Goal: Task Accomplishment & Management: Manage account settings

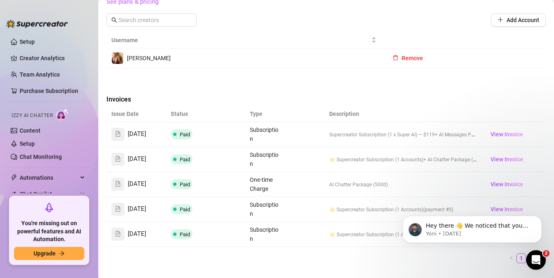
scroll to position [282, 0]
click at [502, 129] on span "View Invoice" at bounding box center [506, 133] width 33 height 9
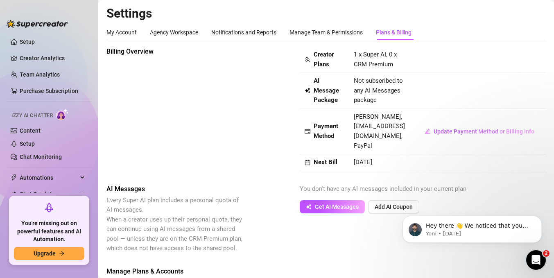
scroll to position [34, 0]
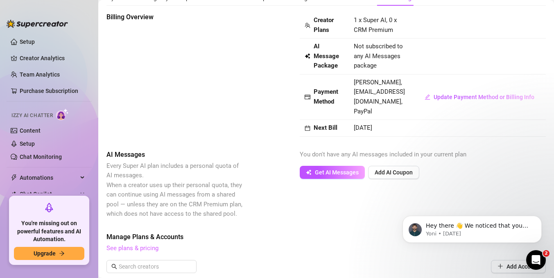
click at [144, 244] on link "See plans & pricing" at bounding box center [132, 247] width 52 height 7
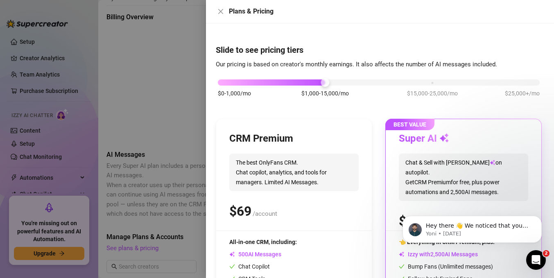
scroll to position [85, 0]
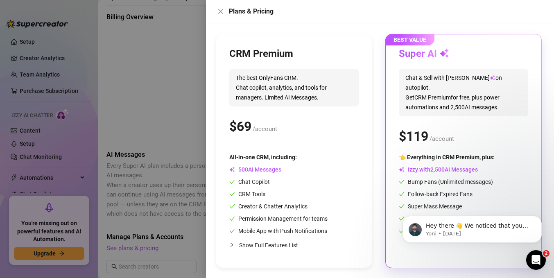
click at [149, 97] on div at bounding box center [277, 139] width 554 height 278
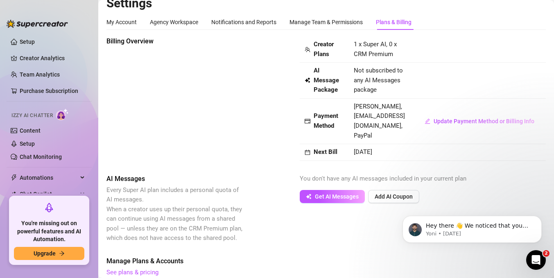
scroll to position [27, 0]
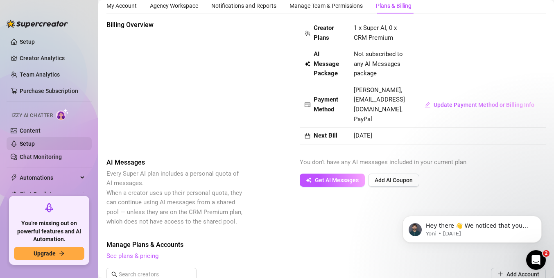
click at [35, 144] on link "Setup" at bounding box center [27, 143] width 15 height 7
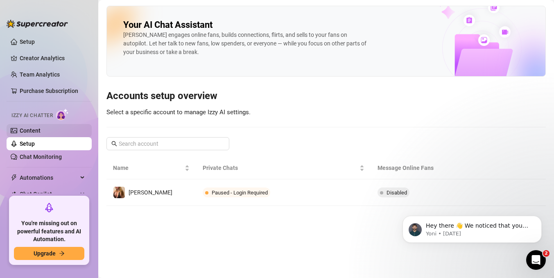
click at [41, 127] on link "Content" at bounding box center [30, 130] width 21 height 7
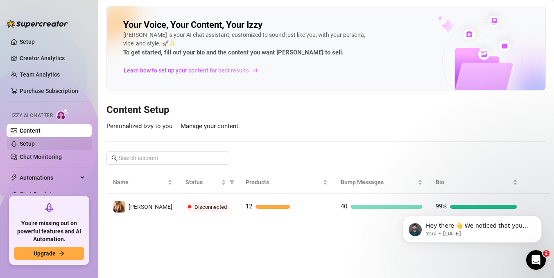
click at [35, 144] on link "Setup" at bounding box center [27, 143] width 15 height 7
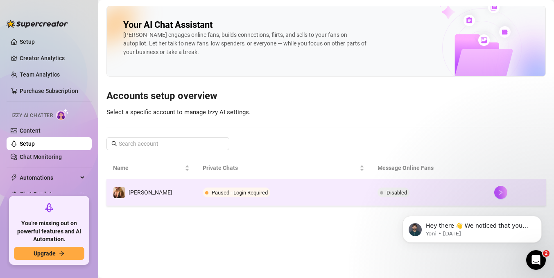
click at [315, 198] on td "Paused - Login Required" at bounding box center [283, 192] width 175 height 27
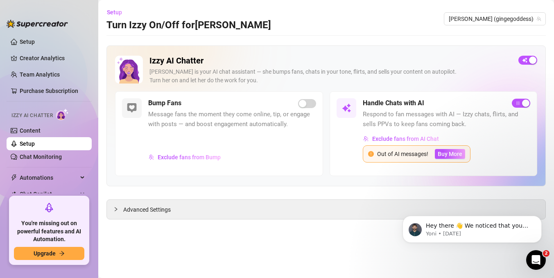
click at [415, 152] on div "Out of AI messages!" at bounding box center [402, 153] width 51 height 9
click at [442, 155] on span "Buy More" at bounding box center [449, 154] width 25 height 7
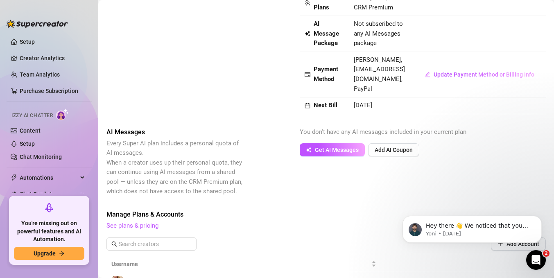
scroll to position [58, 0]
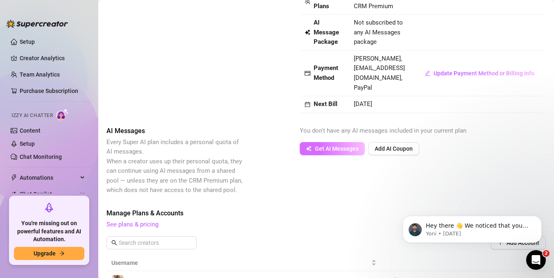
click at [339, 145] on span "Get AI Messages" at bounding box center [337, 148] width 44 height 7
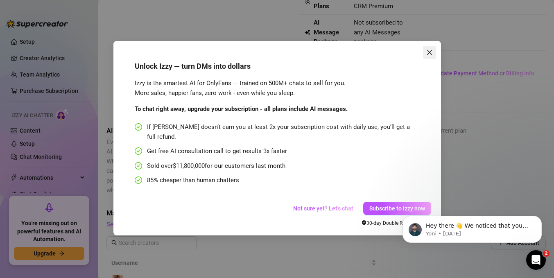
click at [429, 49] on icon "close" at bounding box center [429, 52] width 7 height 7
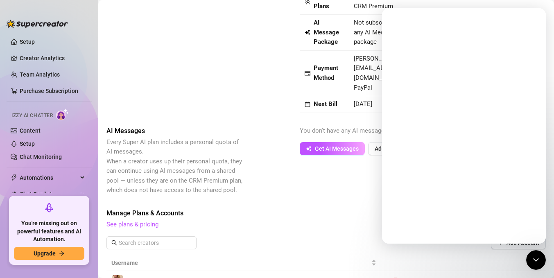
scroll to position [0, 0]
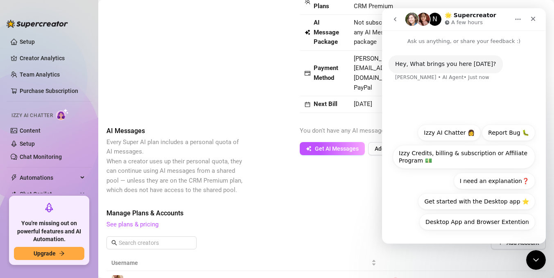
click at [329, 104] on div "Billing Overview Creator Plans 1 x Super AI, 0 x CRM Premium AI Message Package…" at bounding box center [325, 275] width 439 height 572
click at [531, 21] on icon "Close" at bounding box center [533, 19] width 7 height 7
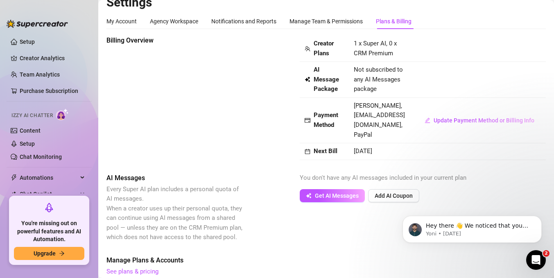
scroll to position [27, 0]
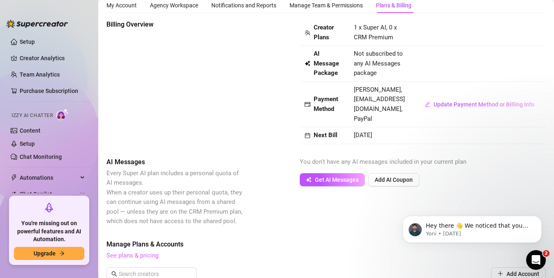
click at [137, 252] on link "See plans & pricing" at bounding box center [132, 255] width 52 height 7
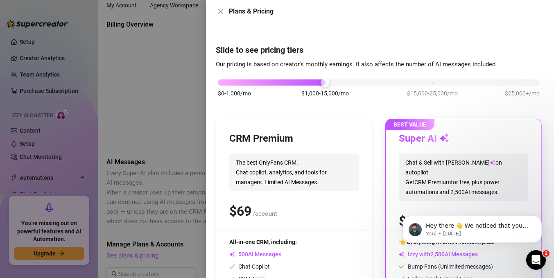
click at [170, 156] on div at bounding box center [277, 139] width 554 height 278
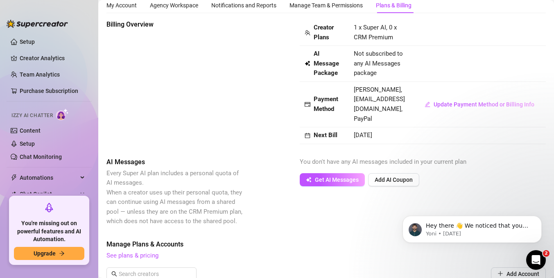
scroll to position [21, 0]
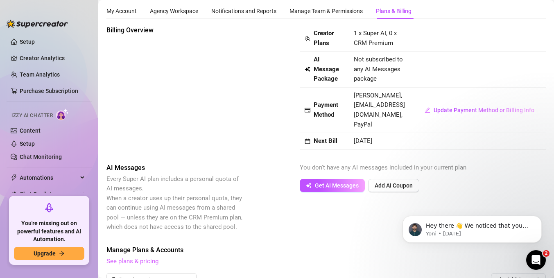
click at [143, 257] on link "See plans & pricing" at bounding box center [132, 260] width 52 height 7
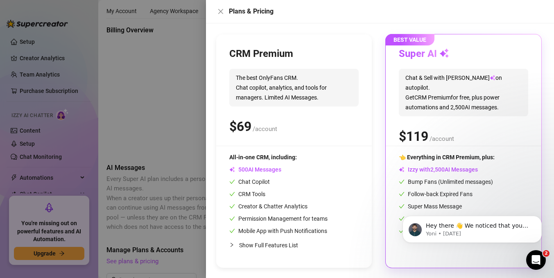
scroll to position [0, 0]
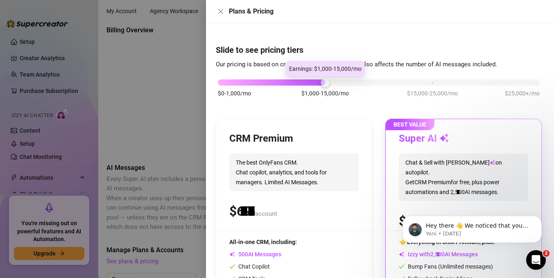
drag, startPoint x: 325, startPoint y: 82, endPoint x: 345, endPoint y: 87, distance: 20.2
click at [345, 87] on div "$0-1,000/mo $1,000-15,000/mo $15,000-25,000/mo $25,000+/mo" at bounding box center [379, 92] width 326 height 46
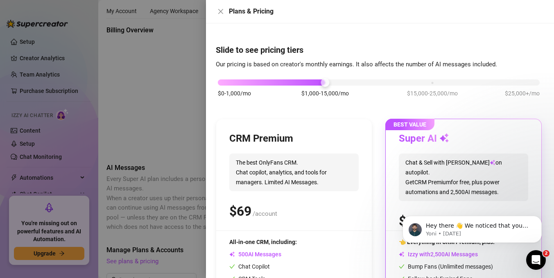
scroll to position [85, 0]
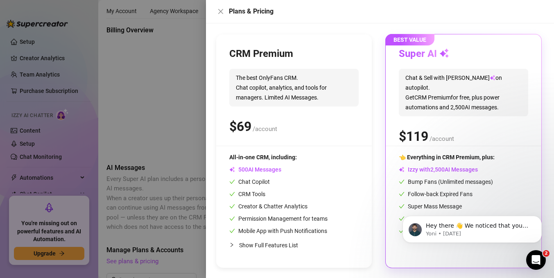
click at [185, 146] on div at bounding box center [277, 139] width 554 height 278
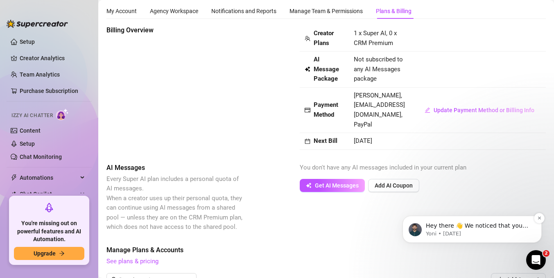
click at [482, 229] on span "Hey there 👋 We noticed that you have a few Bump Messages with media but no pric…" at bounding box center [479, 266] width 106 height 88
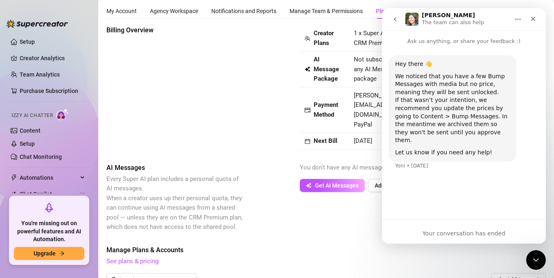
click at [455, 234] on div "Your conversation has ended" at bounding box center [464, 233] width 164 height 9
click at [536, 262] on icon "Close Intercom Messenger" at bounding box center [535, 259] width 10 height 10
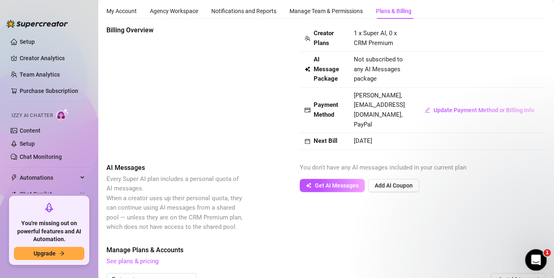
scroll to position [0, 0]
click at [539, 259] on icon "Open Intercom Messenger" at bounding box center [535, 259] width 14 height 14
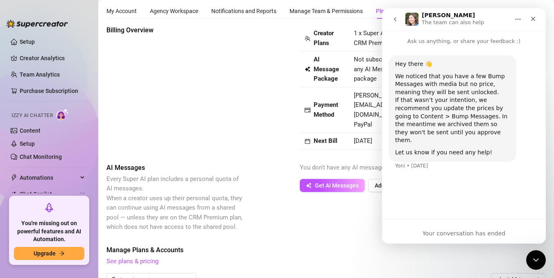
click at [403, 25] on div "Intercom messenger" at bounding box center [395, 19] width 17 height 16
click at [398, 18] on button "go back" at bounding box center [395, 19] width 16 height 16
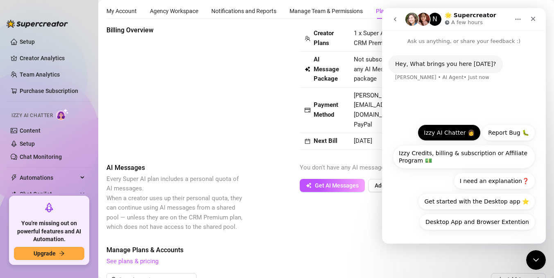
click at [458, 133] on button "Izzy AI Chatter 👩" at bounding box center [448, 132] width 63 height 16
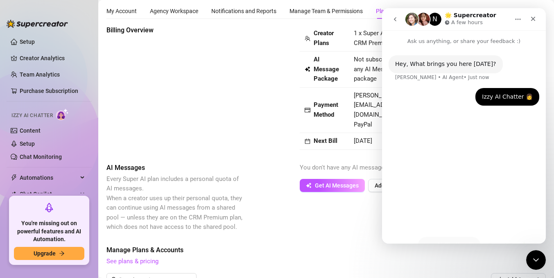
click at [461, 237] on button "Izzy AI Chatter 👩" at bounding box center [448, 245] width 63 height 16
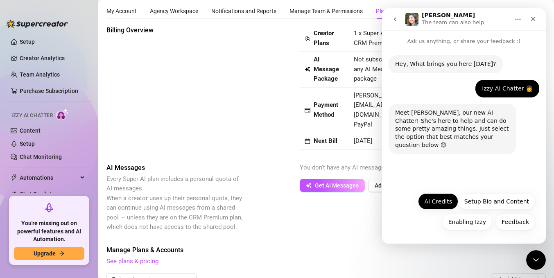
click at [442, 201] on button "AI Credits" at bounding box center [438, 201] width 40 height 16
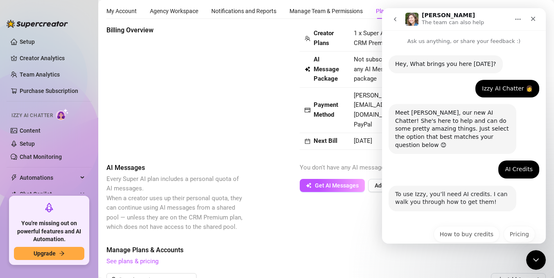
scroll to position [25, 0]
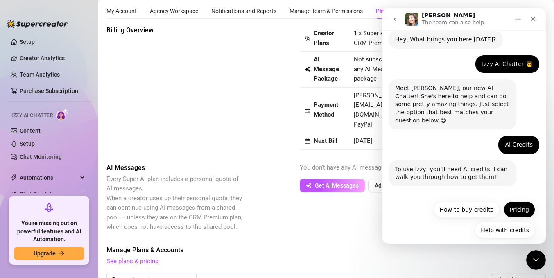
click at [516, 201] on button "Pricing" at bounding box center [519, 209] width 32 height 16
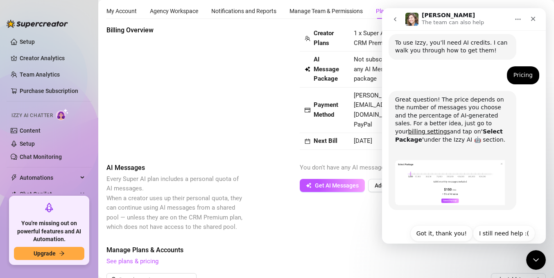
scroll to position [155, 0]
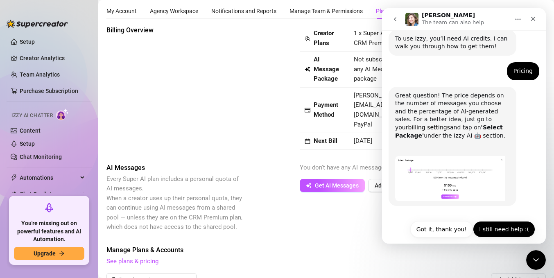
click at [498, 225] on button "I still need help :(" at bounding box center [504, 229] width 62 height 16
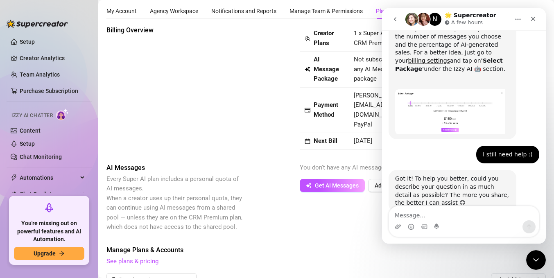
scroll to position [237, 0]
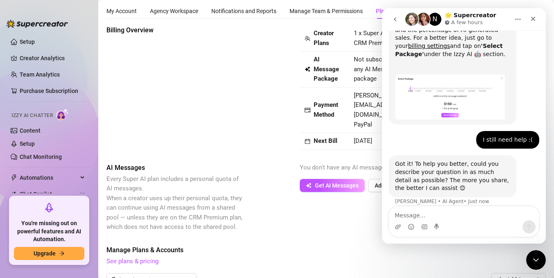
click at [440, 219] on textarea "Message…" at bounding box center [464, 213] width 150 height 14
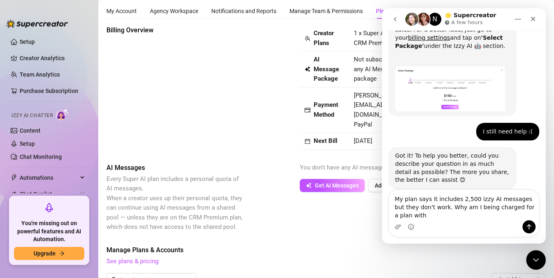
scroll to position [253, 0]
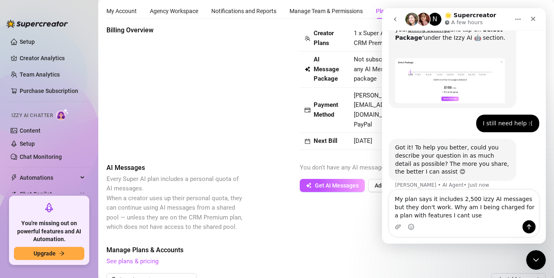
type textarea "My plan says it includes 2,500 izzy AI messages but they don't work. Why am I b…"
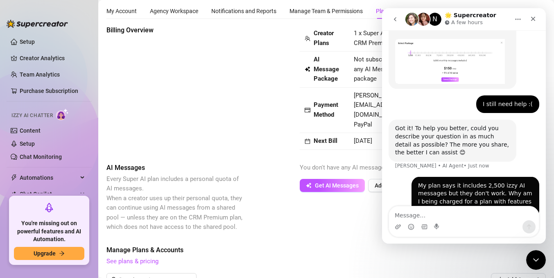
scroll to position [285, 0]
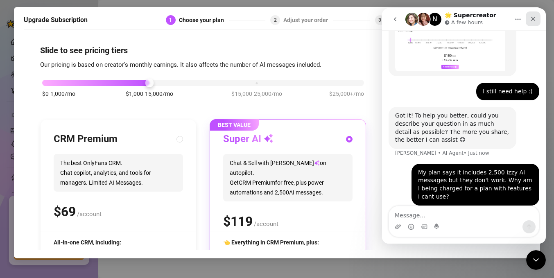
click at [534, 20] on icon "Close" at bounding box center [533, 19] width 5 height 5
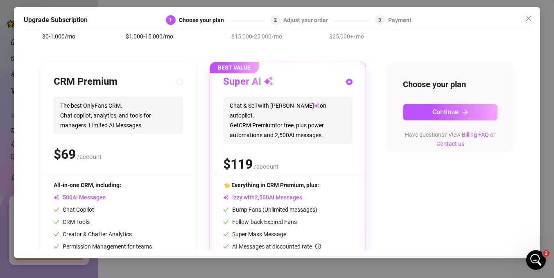
scroll to position [59, 0]
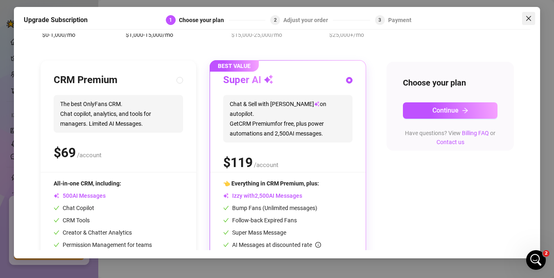
click at [527, 16] on icon "close" at bounding box center [528, 18] width 5 height 5
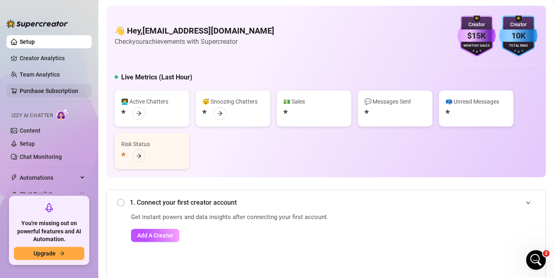
click at [62, 89] on link "Purchase Subscription" at bounding box center [52, 90] width 65 height 13
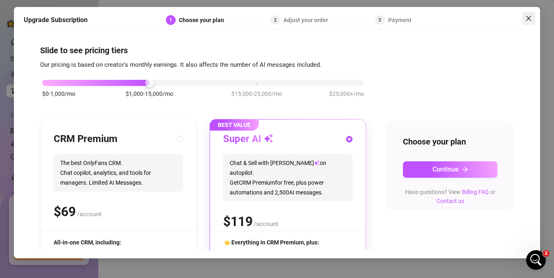
click at [525, 18] on icon "close" at bounding box center [528, 18] width 7 height 7
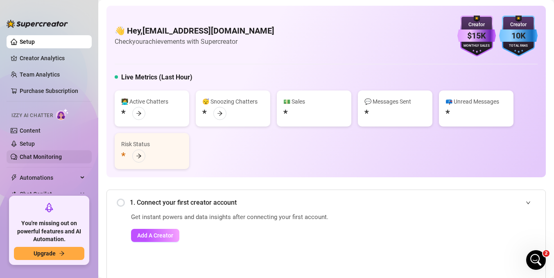
scroll to position [48, 0]
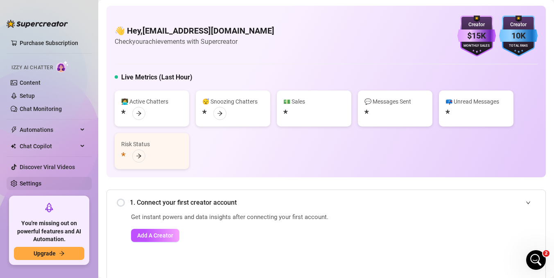
click at [41, 180] on link "Settings" at bounding box center [31, 183] width 22 height 7
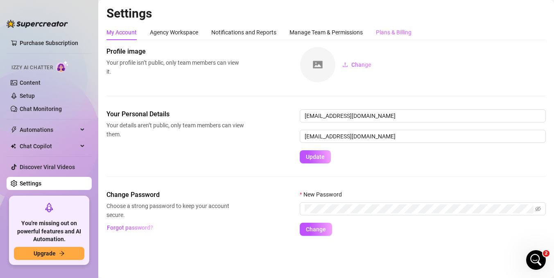
click at [406, 25] on div "Plans & Billing" at bounding box center [394, 33] width 36 height 16
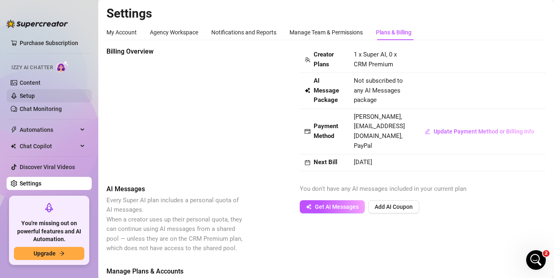
click at [35, 99] on link "Setup" at bounding box center [27, 95] width 15 height 7
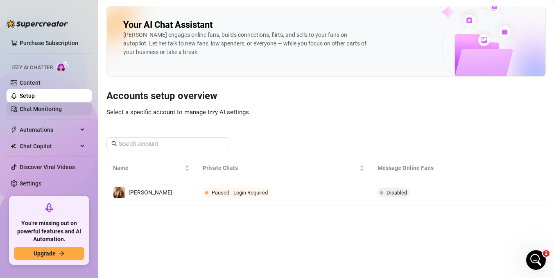
click at [54, 107] on link "Chat Monitoring" at bounding box center [41, 109] width 42 height 7
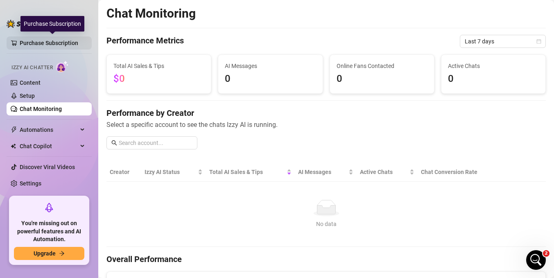
click at [44, 39] on link "Purchase Subscription" at bounding box center [52, 42] width 65 height 13
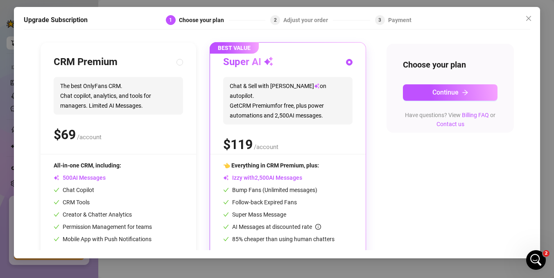
scroll to position [103, 0]
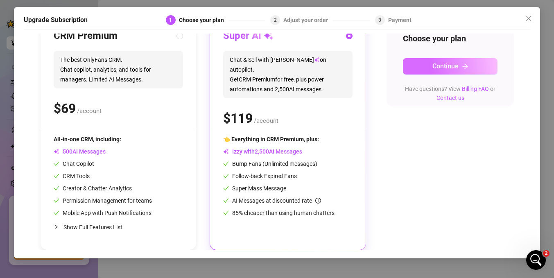
click at [436, 63] on span "Continue" at bounding box center [445, 66] width 26 height 8
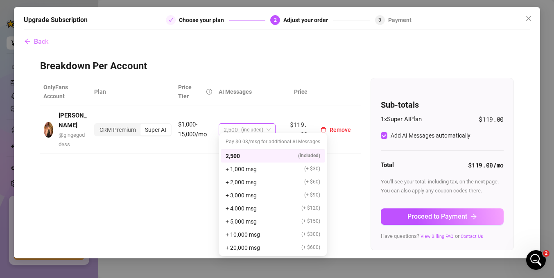
click at [261, 124] on span "(included)" at bounding box center [252, 130] width 22 height 12
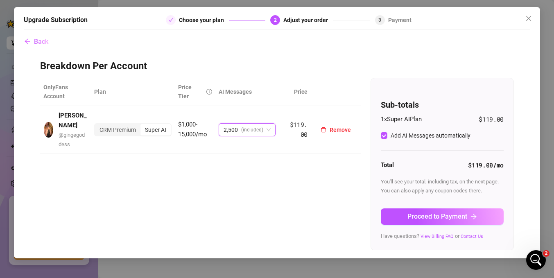
click at [261, 124] on span "(included)" at bounding box center [252, 130] width 22 height 12
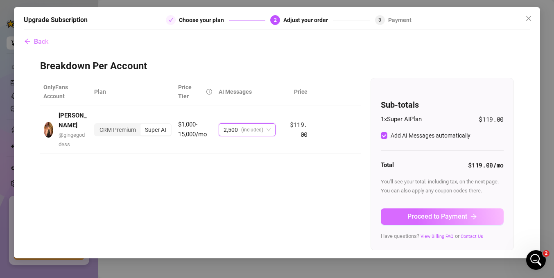
click at [433, 218] on span "Proceed to Payment" at bounding box center [437, 216] width 60 height 8
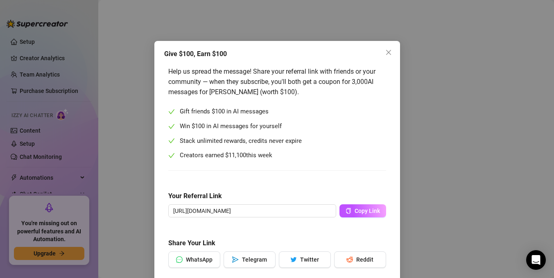
click at [437, 148] on div "Give $100, Earn $100 Help us spread the message! Share your referral link with …" at bounding box center [277, 139] width 554 height 278
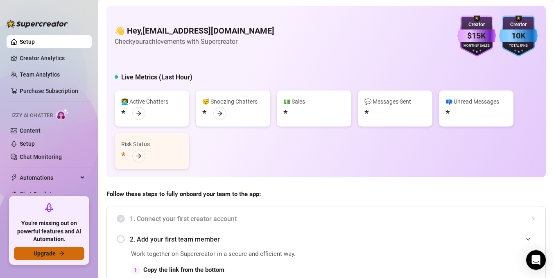
click at [51, 257] on button "Upgrade" at bounding box center [49, 253] width 70 height 13
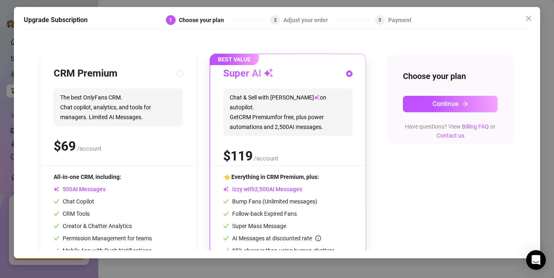
scroll to position [103, 0]
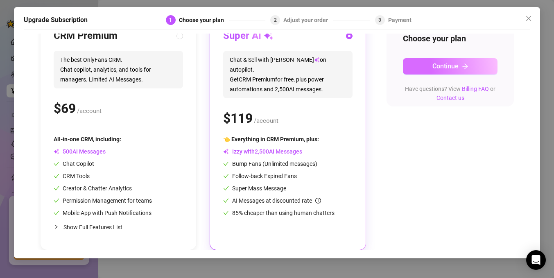
click at [424, 63] on button "Continue" at bounding box center [450, 66] width 95 height 16
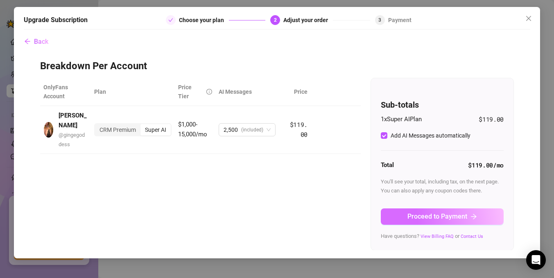
click at [444, 216] on span "Proceed to Payment" at bounding box center [437, 216] width 60 height 8
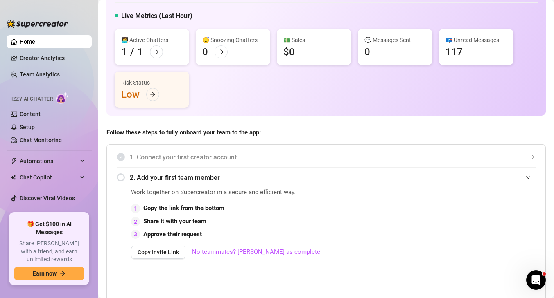
scroll to position [67, 0]
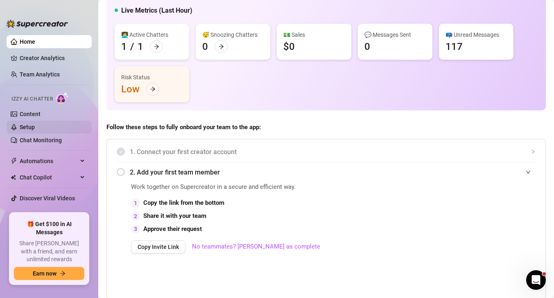
click at [35, 128] on link "Setup" at bounding box center [27, 127] width 15 height 7
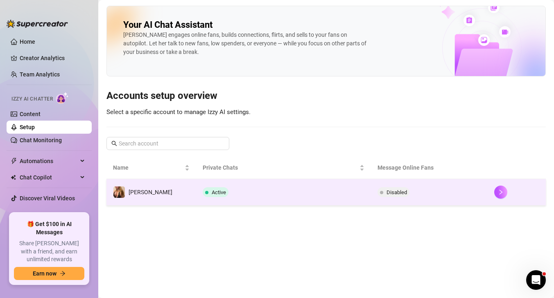
click at [226, 190] on td "Active" at bounding box center [283, 192] width 175 height 27
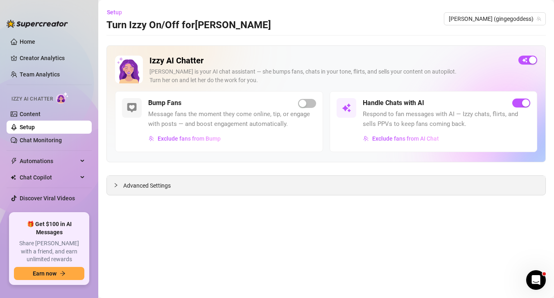
click at [304, 180] on div "Advanced Settings" at bounding box center [326, 185] width 438 height 19
click at [298, 185] on div "Advanced Settings" at bounding box center [326, 185] width 438 height 19
click at [167, 181] on div "Advanced Settings" at bounding box center [326, 185] width 438 height 19
click at [111, 182] on div "Advanced Settings" at bounding box center [326, 185] width 438 height 19
click at [115, 185] on icon "collapsed" at bounding box center [115, 185] width 5 height 5
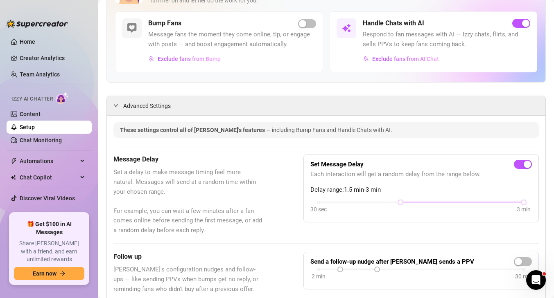
scroll to position [83, 0]
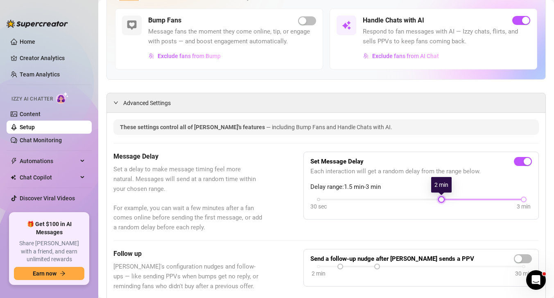
drag, startPoint x: 401, startPoint y: 200, endPoint x: 446, endPoint y: 201, distance: 45.0
click at [446, 201] on div "30 sec 3 min" at bounding box center [420, 198] width 205 height 3
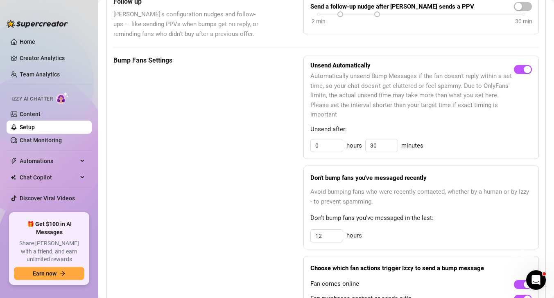
scroll to position [444, 0]
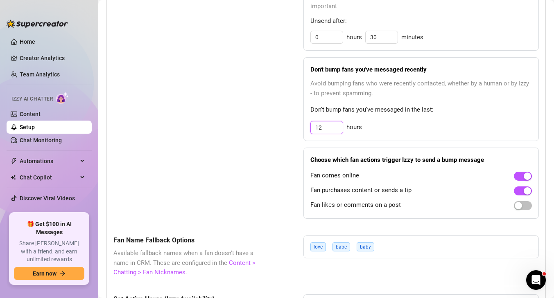
click at [316, 129] on input "12" at bounding box center [327, 128] width 32 height 12
click at [266, 212] on div "Bump Fans Settings Unsend Automatically Automatically unsend Bump Messages if t…" at bounding box center [325, 83] width 425 height 272
click at [522, 206] on button "button" at bounding box center [523, 205] width 18 height 9
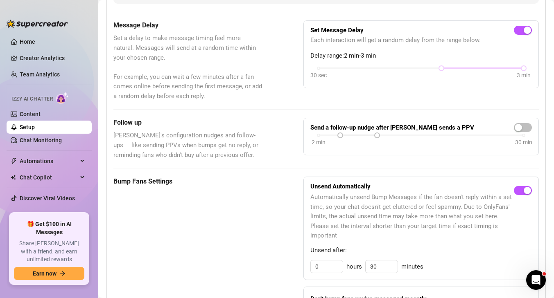
scroll to position [0, 0]
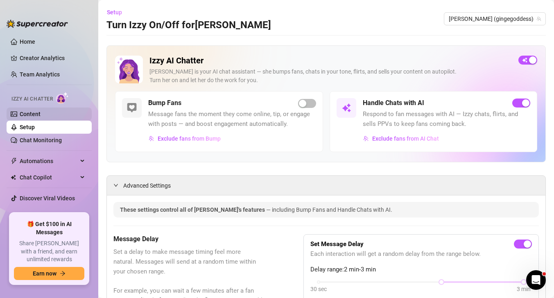
click at [41, 111] on link "Content" at bounding box center [30, 114] width 21 height 7
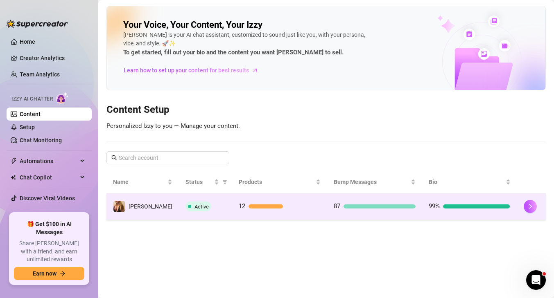
click at [213, 210] on div "Active" at bounding box center [205, 207] width 40 height 10
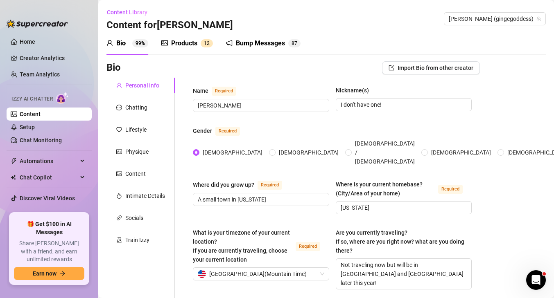
click at [187, 41] on div "Products" at bounding box center [184, 43] width 26 height 10
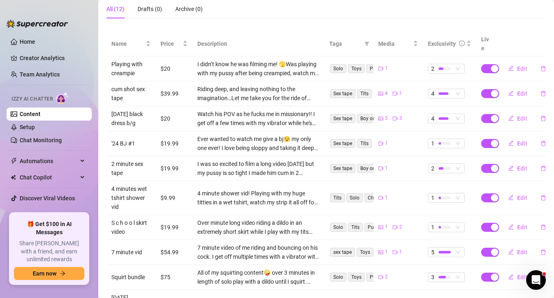
scroll to position [137, 0]
click at [518, 166] on span "Edit" at bounding box center [522, 169] width 10 height 7
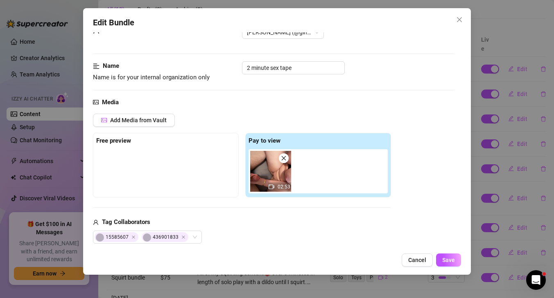
scroll to position [0, 0]
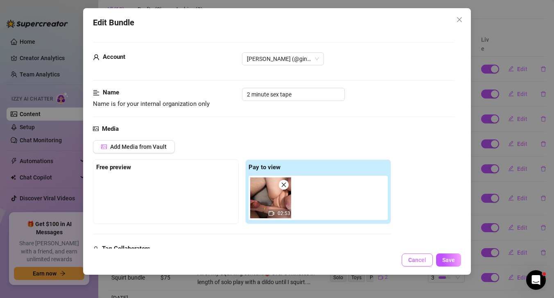
click at [418, 263] on span "Cancel" at bounding box center [417, 260] width 18 height 7
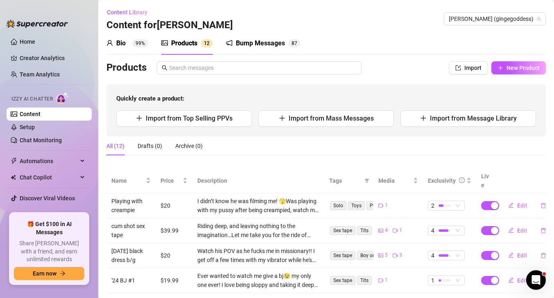
click at [168, 195] on td "$20" at bounding box center [174, 206] width 37 height 25
click at [521, 203] on span "Edit" at bounding box center [522, 206] width 10 height 7
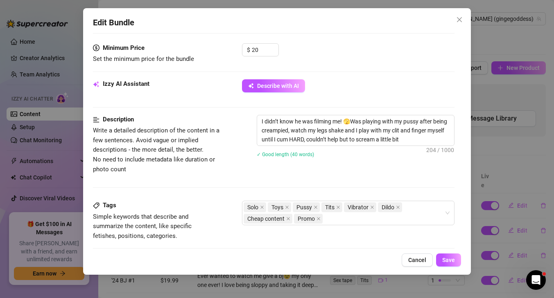
scroll to position [249, 0]
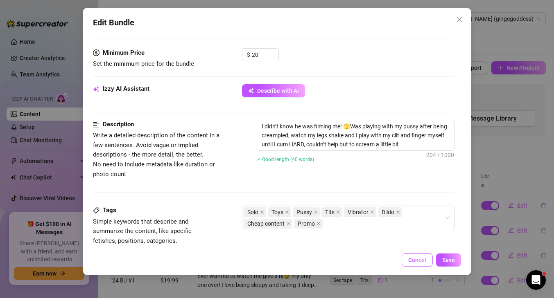
click at [419, 260] on span "Cancel" at bounding box center [417, 260] width 18 height 7
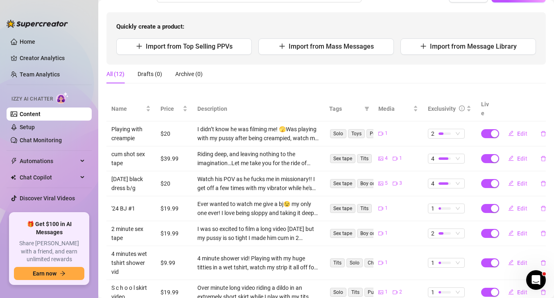
scroll to position [81, 0]
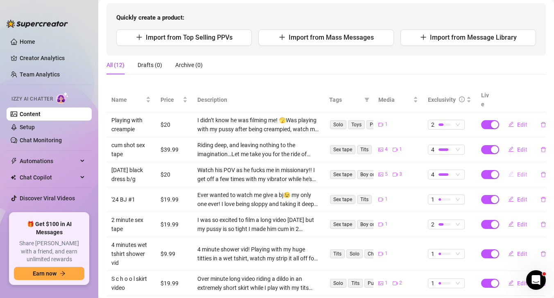
click at [519, 171] on span "Edit" at bounding box center [522, 174] width 10 height 7
type textarea "Watch his POV as he fucks me in missionary!! I get off a few times with my vibr…"
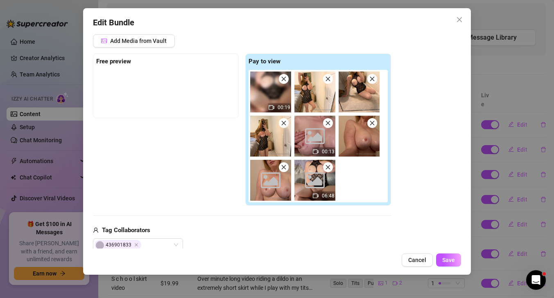
scroll to position [204, 0]
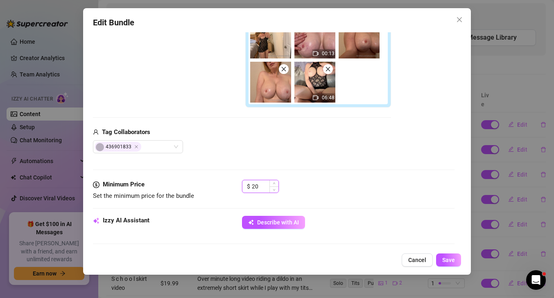
drag, startPoint x: 254, startPoint y: 185, endPoint x: 263, endPoint y: 185, distance: 9.0
click at [263, 185] on input "20" at bounding box center [265, 186] width 27 height 12
type input "24"
click at [449, 257] on span "Save" at bounding box center [448, 260] width 13 height 7
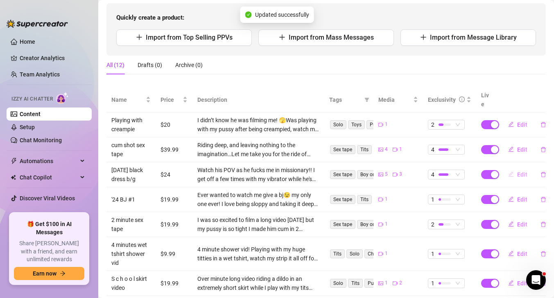
click at [519, 171] on span "Edit" at bounding box center [522, 174] width 10 height 7
type textarea "Watch his POV as he fucks me in missionary!! I get off a few times with my vibr…"
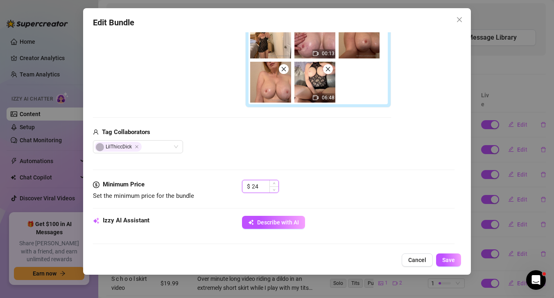
click at [268, 183] on input "24" at bounding box center [265, 186] width 27 height 12
type input "24.99"
click at [458, 259] on button "Save" at bounding box center [448, 260] width 25 height 13
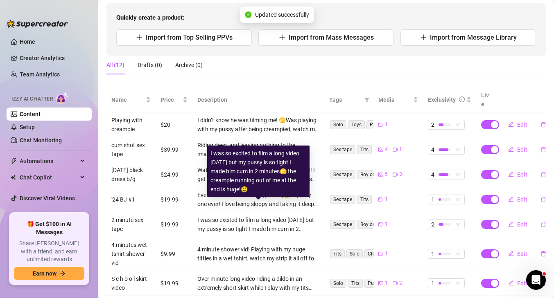
scroll to position [88, 0]
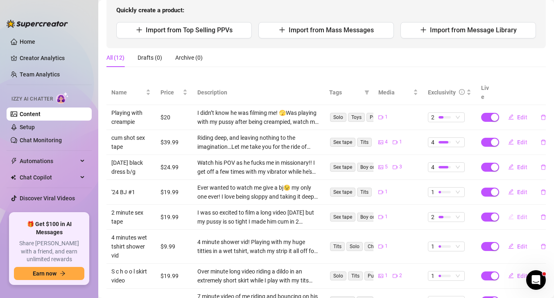
click at [526, 214] on span "Edit" at bounding box center [522, 217] width 10 height 7
type textarea "I was so excited to film a long video [DATE] but my pussy is so tight I made hi…"
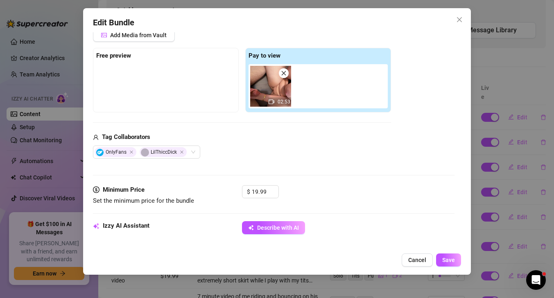
scroll to position [118, 0]
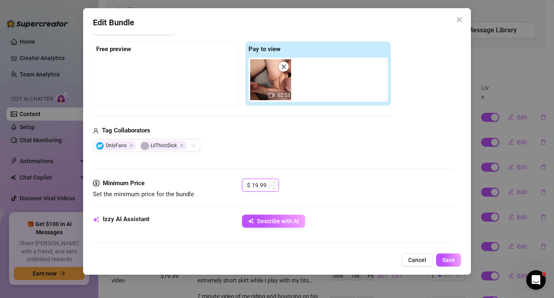
click at [261, 185] on input "19.99" at bounding box center [265, 185] width 27 height 12
type input "2"
type input "24.99"
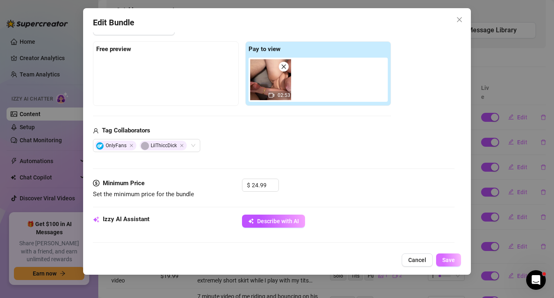
click at [445, 257] on span "Save" at bounding box center [448, 260] width 13 height 7
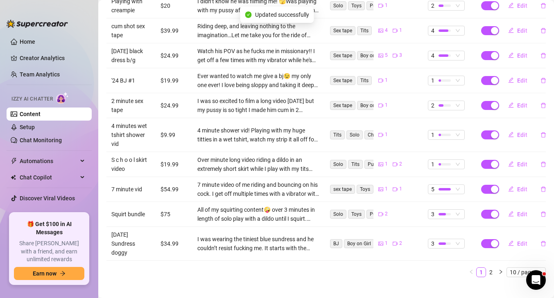
scroll to position [201, 0]
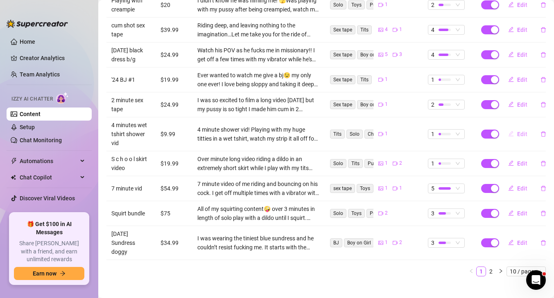
click at [517, 131] on span "Edit" at bounding box center [522, 134] width 10 height 7
type textarea "4 minute shower vid! Playing with my huge titties in a wet tshirt, watch my str…"
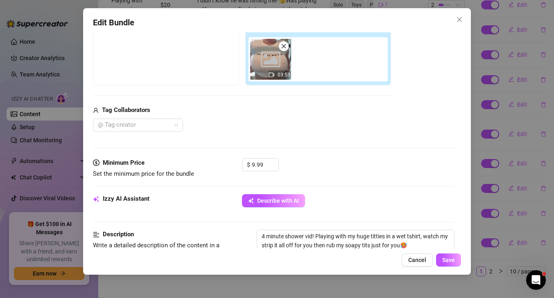
scroll to position [139, 0]
click at [251, 162] on div "$ 9.99" at bounding box center [260, 164] width 37 height 13
type input "12.99"
click at [449, 261] on span "Save" at bounding box center [448, 260] width 13 height 7
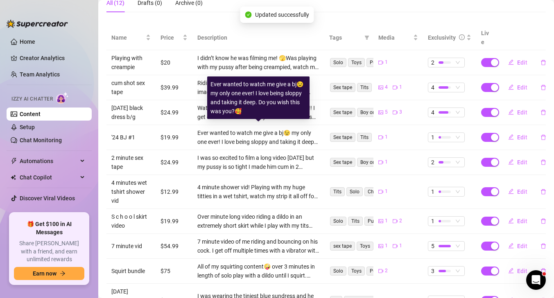
scroll to position [134, 0]
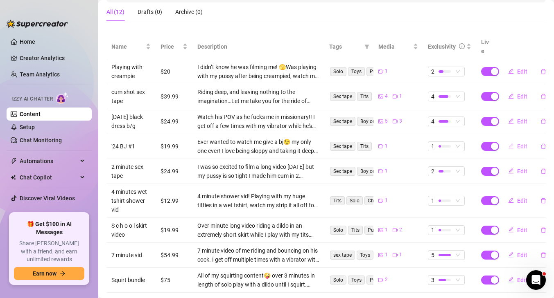
click at [516, 142] on button "Edit" at bounding box center [517, 146] width 32 height 13
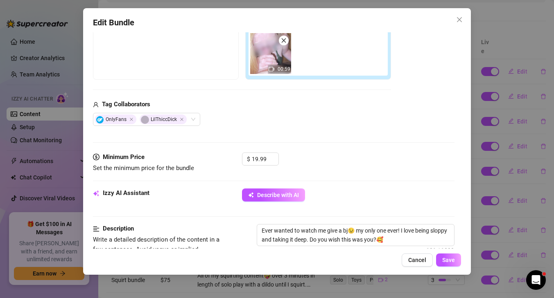
scroll to position [146, 0]
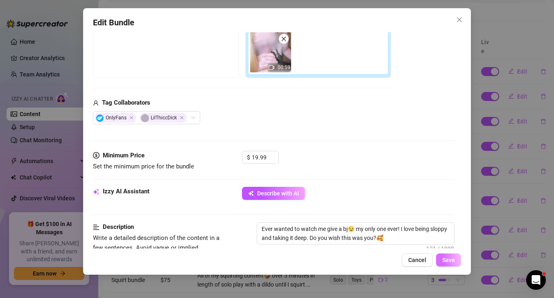
click at [446, 263] on span "Save" at bounding box center [448, 260] width 13 height 7
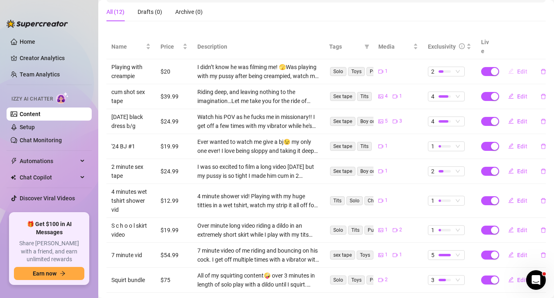
click at [518, 68] on span "Edit" at bounding box center [522, 71] width 10 height 7
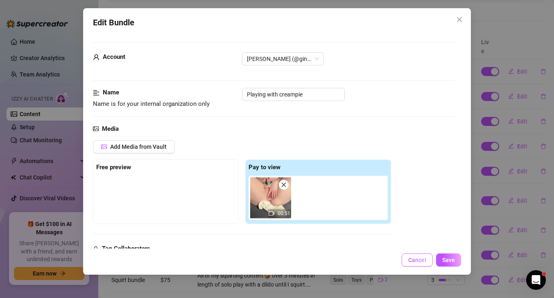
click at [421, 260] on span "Cancel" at bounding box center [417, 260] width 18 height 7
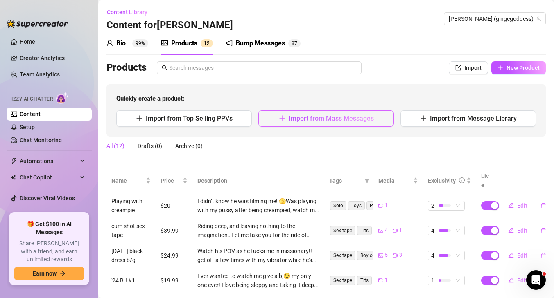
scroll to position [201, 0]
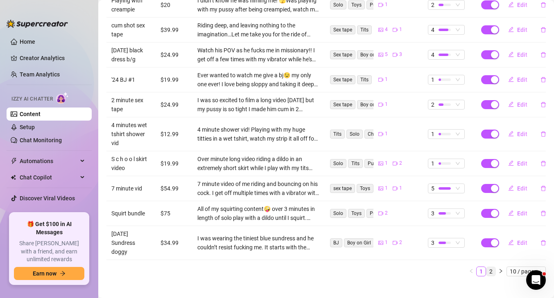
click at [489, 267] on link "2" at bounding box center [490, 271] width 9 height 9
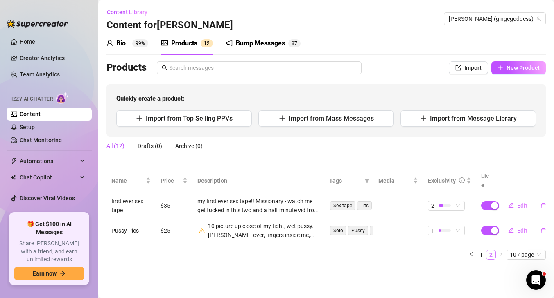
scroll to position [0, 0]
click at [518, 228] on span "Edit" at bounding box center [522, 231] width 10 height 7
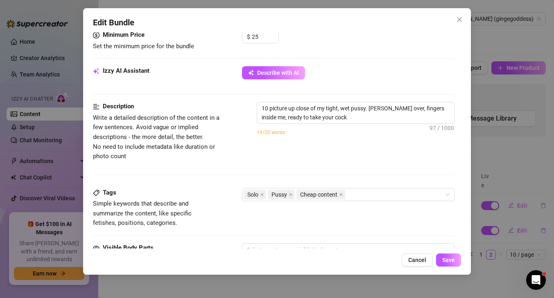
scroll to position [361, 0]
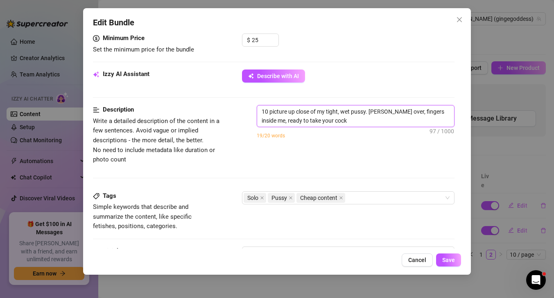
click at [286, 110] on textarea "10 picture up close of my tight, wet pussy. [PERSON_NAME] over, fingers inside …" at bounding box center [355, 116] width 197 height 21
type textarea "10 pictures up close of my tight, wet pussy. [PERSON_NAME] over, fingers inside…"
click at [449, 260] on span "Save" at bounding box center [448, 260] width 13 height 7
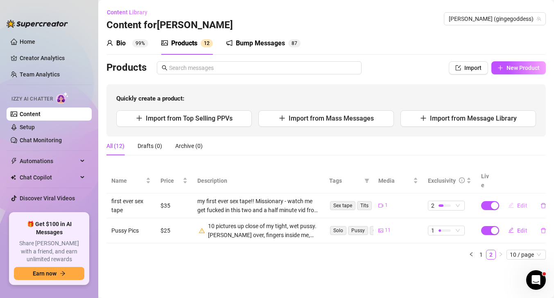
click at [516, 200] on button "Edit" at bounding box center [517, 205] width 32 height 13
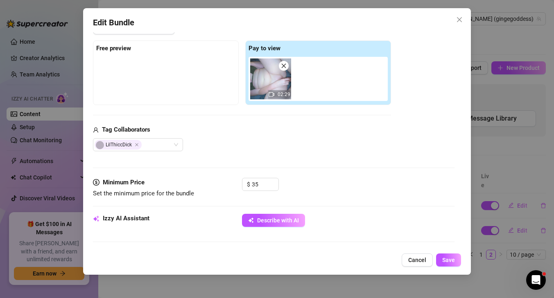
scroll to position [128, 0]
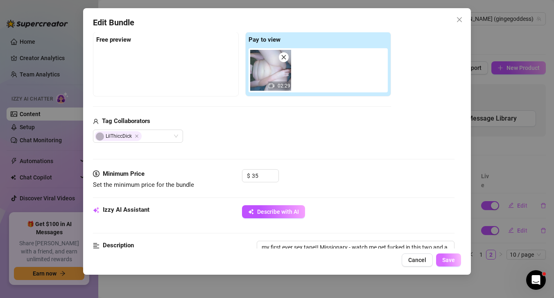
click at [441, 257] on button "Save" at bounding box center [448, 260] width 25 height 13
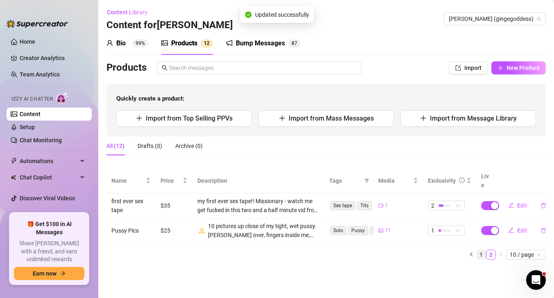
click at [483, 250] on link "1" at bounding box center [480, 254] width 9 height 9
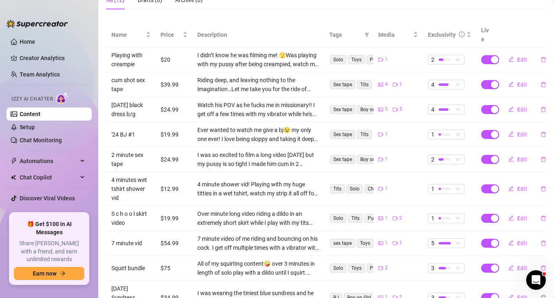
scroll to position [201, 0]
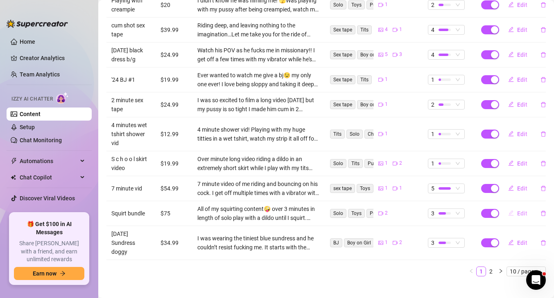
click at [517, 210] on span "Edit" at bounding box center [522, 213] width 10 height 7
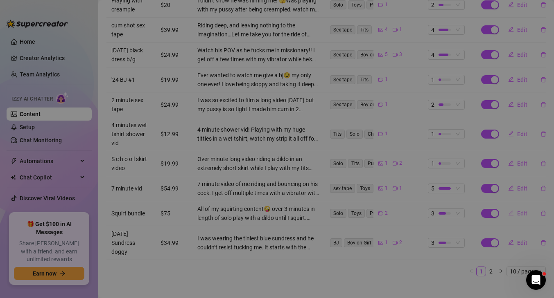
type textarea "All of my squirting content🤪 over 3 minutes in length of solo play with a dildo…"
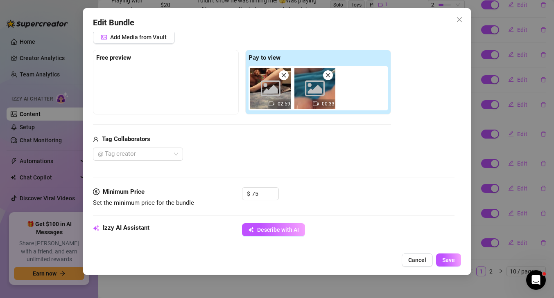
scroll to position [118, 0]
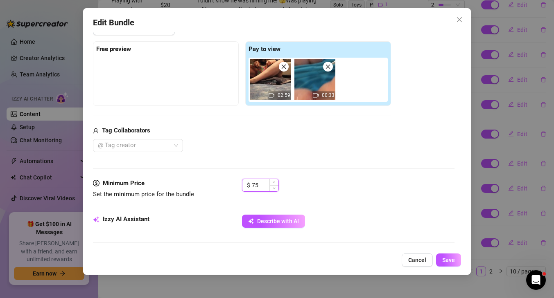
click at [256, 188] on input "75" at bounding box center [265, 185] width 27 height 12
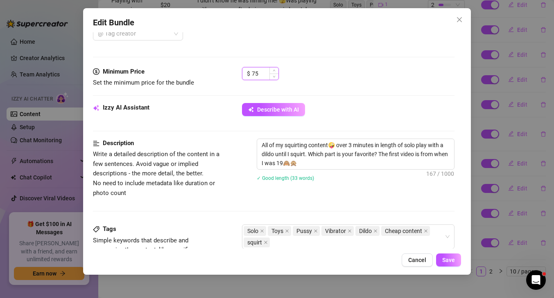
scroll to position [230, 0]
click at [262, 75] on input "75" at bounding box center [265, 73] width 27 height 12
drag, startPoint x: 264, startPoint y: 75, endPoint x: 252, endPoint y: 75, distance: 12.3
click at [252, 75] on input "75" at bounding box center [265, 73] width 27 height 12
type input "95"
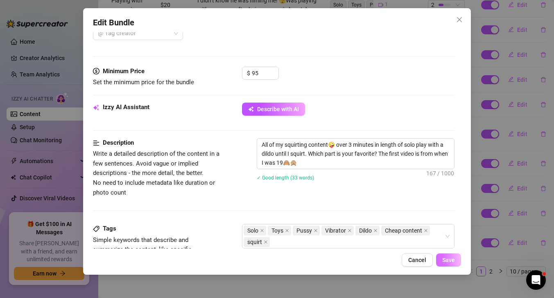
click at [445, 259] on span "Save" at bounding box center [448, 260] width 13 height 7
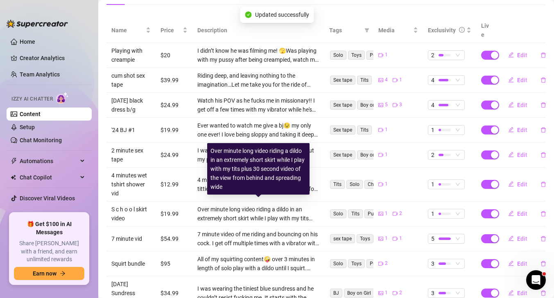
scroll to position [147, 0]
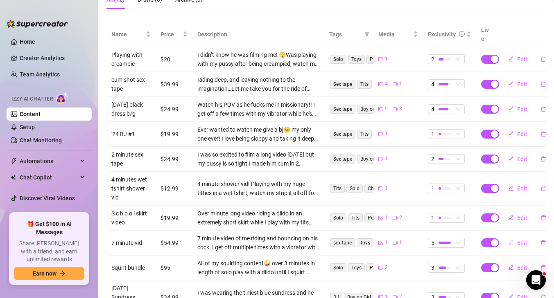
click at [515, 237] on button "Edit" at bounding box center [517, 243] width 32 height 13
type textarea "My longest ever sex tape🔥 7 minutes of me riding and being fucked before being …"
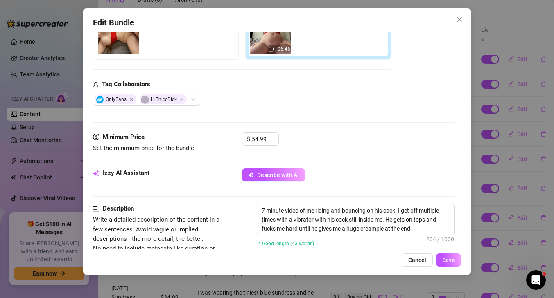
scroll to position [165, 0]
click at [454, 264] on button "Save" at bounding box center [448, 260] width 25 height 13
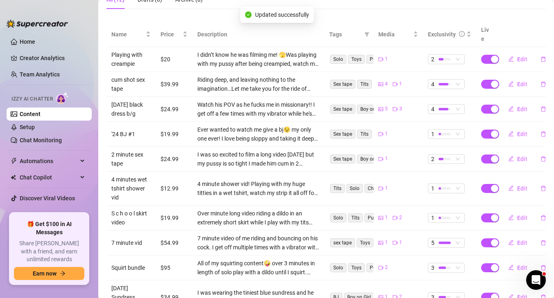
scroll to position [0, 0]
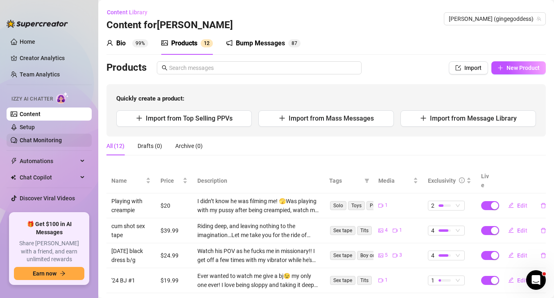
click at [51, 137] on link "Chat Monitoring" at bounding box center [41, 140] width 42 height 7
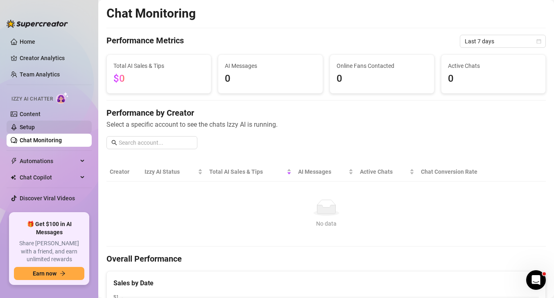
click at [35, 124] on link "Setup" at bounding box center [27, 127] width 15 height 7
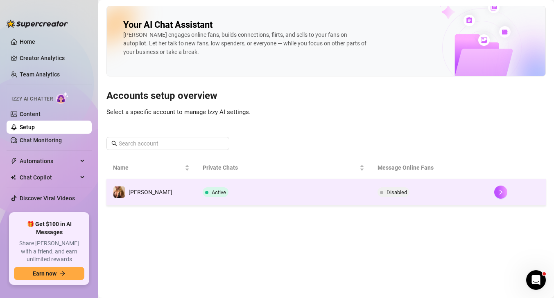
click at [386, 191] on span "Disabled" at bounding box center [396, 192] width 20 height 6
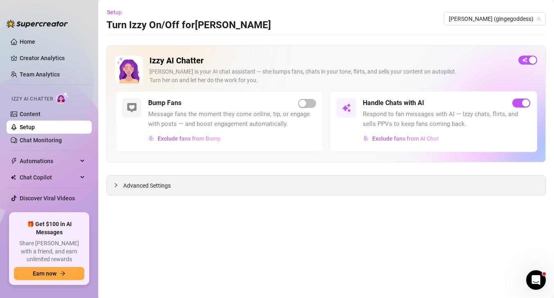
click at [116, 184] on icon "collapsed" at bounding box center [115, 185] width 5 height 5
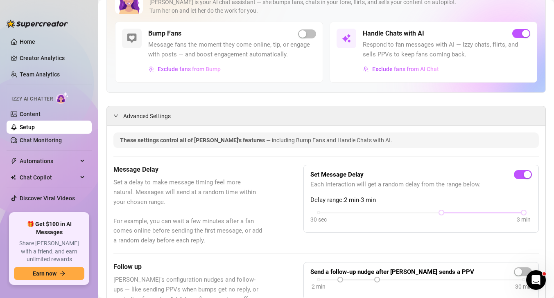
scroll to position [69, 0]
click at [204, 74] on button "Exclude fans from Bump" at bounding box center [184, 69] width 73 height 13
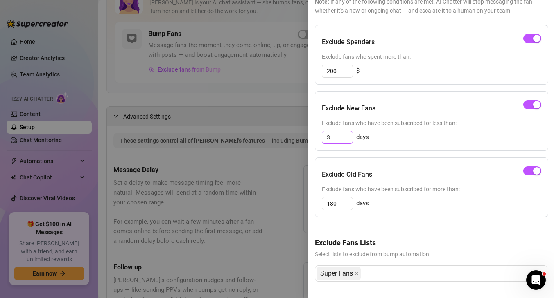
scroll to position [0, 0]
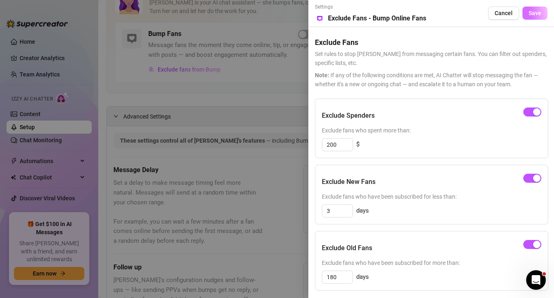
click at [542, 16] on button "Save" at bounding box center [534, 13] width 25 height 13
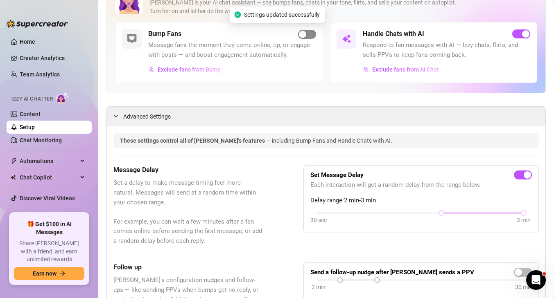
click at [307, 32] on span "button" at bounding box center [307, 34] width 18 height 9
